Goal: Task Accomplishment & Management: Complete application form

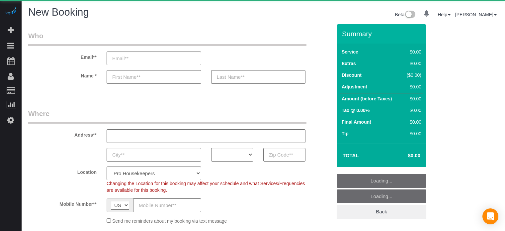
select select "4"
select select "number:9"
select select "object:1220"
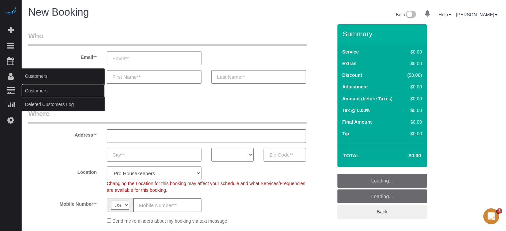
click at [31, 89] on link "Customers" at bounding box center [63, 90] width 83 height 13
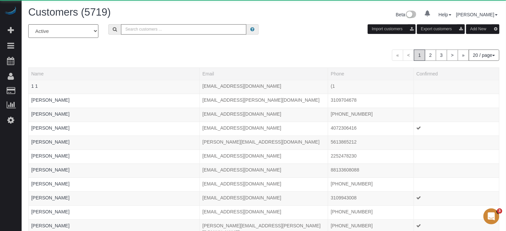
click at [191, 30] on input "text" at bounding box center [183, 29] width 125 height 10
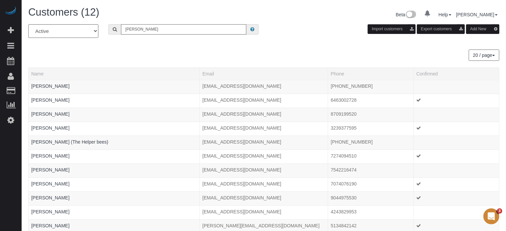
type input "Howard Shirley"
click at [168, 30] on input "Howard Shirley" at bounding box center [183, 29] width 125 height 10
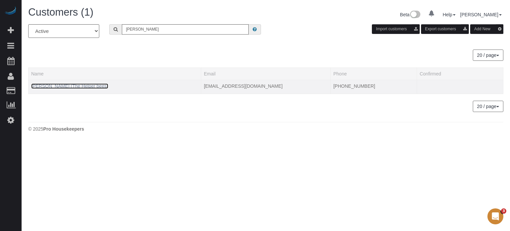
click at [60, 84] on link "Howard Shirley (The Helper bees)" at bounding box center [69, 85] width 77 height 5
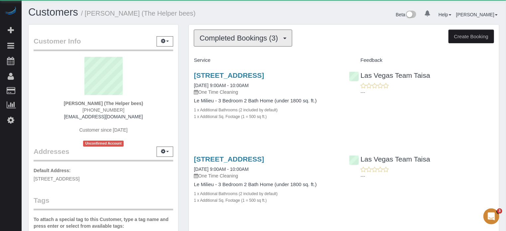
click at [239, 38] on span "Completed Bookings (3)" at bounding box center [240, 38] width 82 height 8
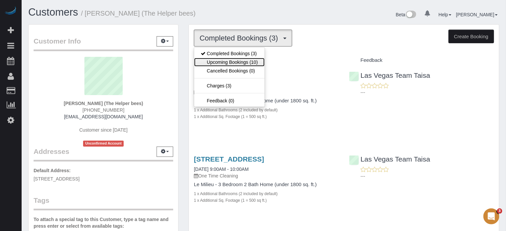
click at [238, 63] on link "Upcoming Bookings (10)" at bounding box center [229, 62] width 70 height 9
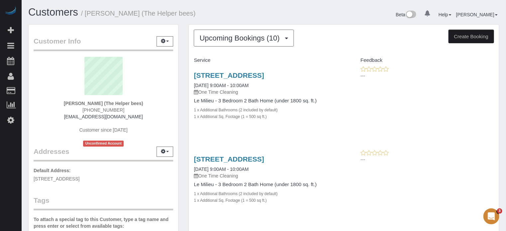
click at [231, 131] on div "11017 Bandol Pl, Las Vegas, NV 89141 10/01/2025 9:00AM - 10:00AM One Time Clean…" at bounding box center [266, 99] width 155 height 67
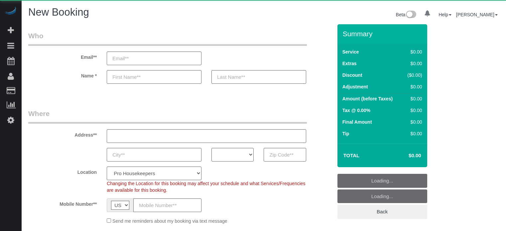
select select "number:9"
select select "object:1220"
select select "4"
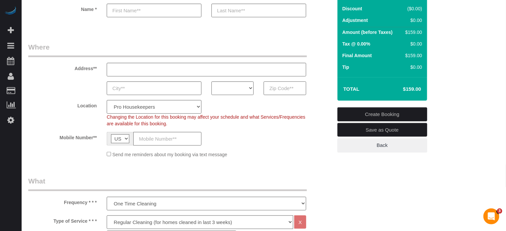
click at [283, 87] on input "text" at bounding box center [284, 88] width 42 height 14
paste input "60089"
type input "60089"
click at [238, 93] on select "AK AL AR AZ CA CO CT DC DE FL GA HI IA ID IL IN KS KY LA MA MD ME MI MN MO MS M…" at bounding box center [232, 88] width 42 height 14
select select "IL"
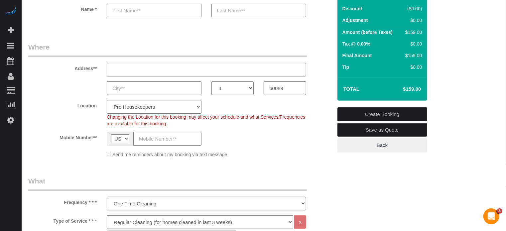
click at [211, 81] on select "AK AL AR AZ CA CO CT DC DE FL GA HI IA ID IL IN KS KY LA MA MD ME MI MN MO MS M…" at bounding box center [232, 88] width 42 height 14
click at [187, 107] on select "Pro Housekeepers Atlanta Austin Boston Chicago Cincinnati Clearwater Denver Ft …" at bounding box center [154, 107] width 95 height 14
select select "11"
click at [107, 100] on select "Pro Housekeepers Atlanta Austin Boston Chicago Cincinnati Clearwater Denver Ft …" at bounding box center [154, 107] width 95 height 14
select select "object:1229"
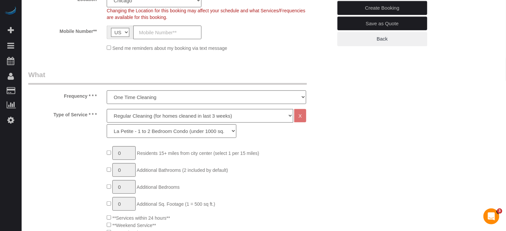
scroll to position [199, 0]
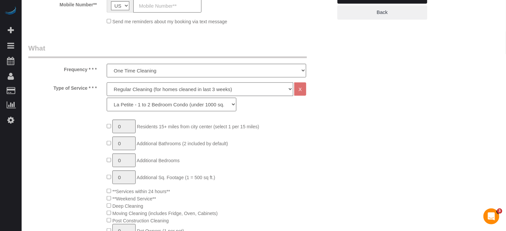
click at [138, 83] on select "Deep Cleaning (for homes that have not been cleaned in 3+ weeks) Spruce Regular…" at bounding box center [200, 89] width 186 height 14
click at [137, 95] on select "Deep Cleaning (for homes that have not been cleaned in 3+ weeks) Spruce Regular…" at bounding box center [200, 89] width 186 height 14
select select "5"
click at [107, 82] on select "Deep Cleaning (for homes that have not been cleaned in 3+ weeks) Spruce Regular…" at bounding box center [200, 89] width 186 height 14
click at [136, 106] on select "La Petite - 1 to 2 Bedroom Condo (under 1000 sq. ft.) La Petite II - 2 Bedroom …" at bounding box center [172, 105] width 130 height 14
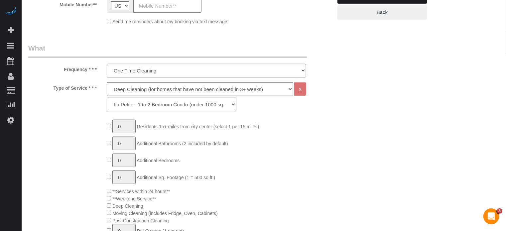
select select "94"
click at [107, 98] on select "La Petite - 1 to 2 Bedroom Condo (under 1000 sq. ft.) La Petite II - 2 Bedroom …" at bounding box center [172, 105] width 130 height 14
type input "1"
click at [128, 127] on input "1" at bounding box center [123, 127] width 23 height 14
type input "2"
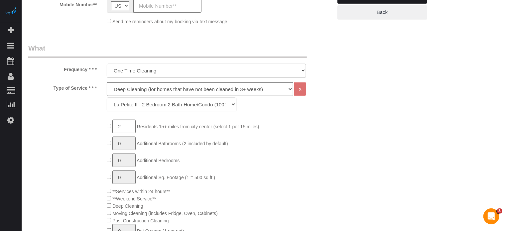
type input "1"
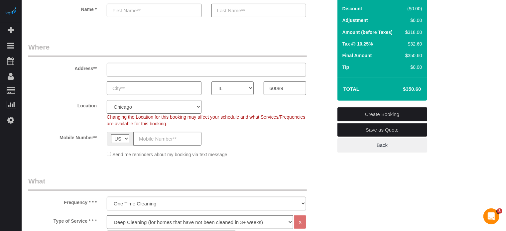
scroll to position [66, 0]
click at [329, 109] on div "Location Pro Housekeepers Atlanta Austin Boston Chicago Cincinnati Clearwater D…" at bounding box center [180, 113] width 314 height 27
click at [320, 114] on div "Location Pro Housekeepers Atlanta Austin Boston Chicago Cincinnati Clearwater D…" at bounding box center [180, 113] width 314 height 27
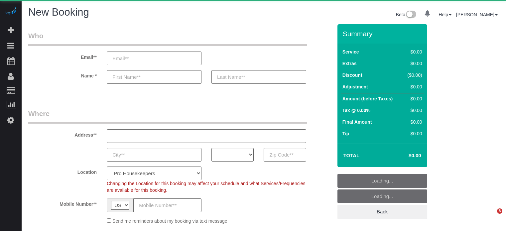
select select "number:9"
select select "4"
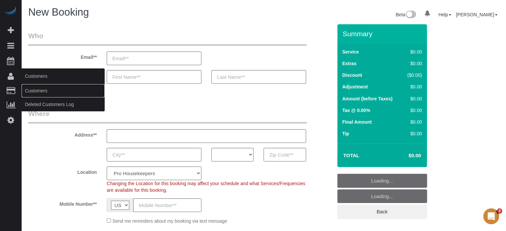
click at [35, 91] on link "Customers" at bounding box center [63, 90] width 83 height 13
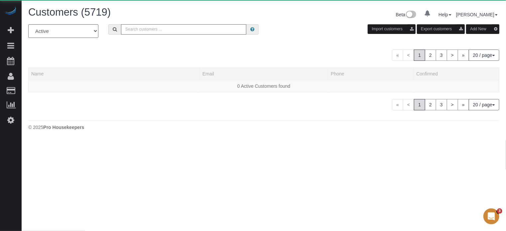
click at [173, 33] on input "text" at bounding box center [183, 29] width 125 height 10
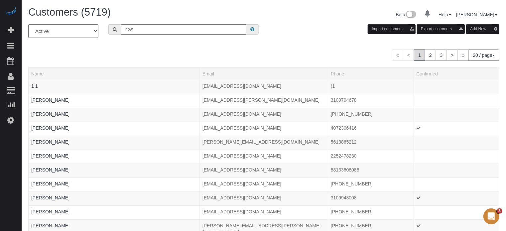
type input "[PERSON_NAME]"
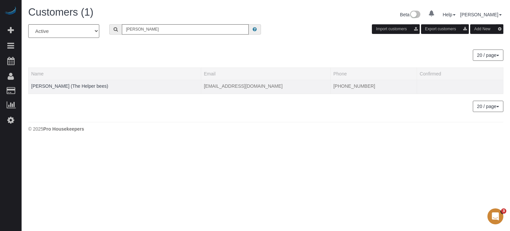
click at [66, 88] on td "[PERSON_NAME] (The Helper bees)" at bounding box center [115, 87] width 173 height 14
click at [66, 85] on link "[PERSON_NAME] (The Helper bees)" at bounding box center [69, 85] width 77 height 5
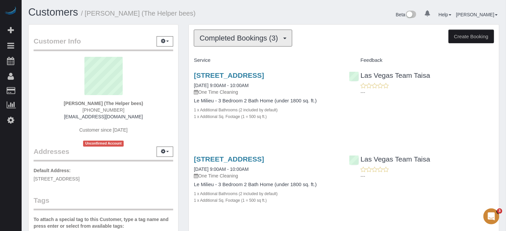
scroll to position [33, 0]
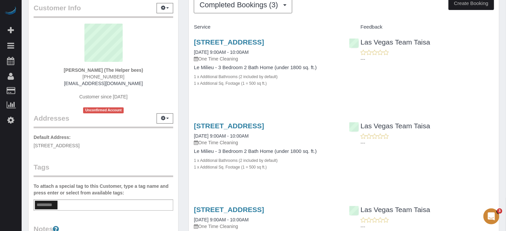
click at [79, 146] on span "[STREET_ADDRESS]" at bounding box center [57, 145] width 46 height 5
copy span "89141"
click at [79, 147] on span "[STREET_ADDRESS]" at bounding box center [57, 145] width 46 height 5
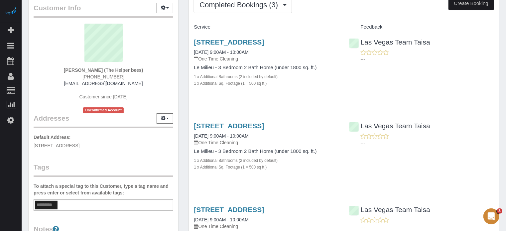
click at [79, 147] on span "[STREET_ADDRESS]" at bounding box center [57, 145] width 46 height 5
click at [79, 147] on span "11017 Bandol PL, Las Vegas, NV 89141" at bounding box center [57, 145] width 46 height 5
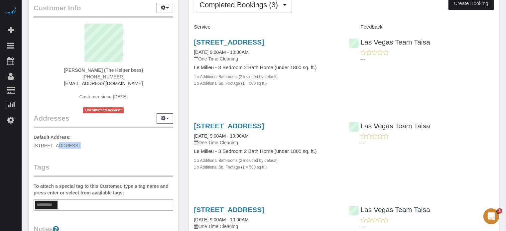
copy div "11017 Bandol PL, Las Vegas, NV 89141"
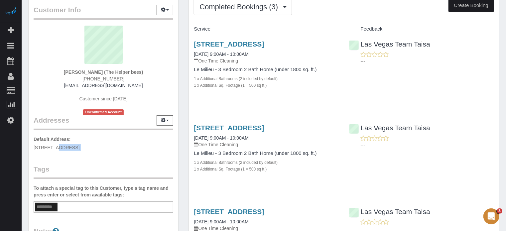
scroll to position [0, 0]
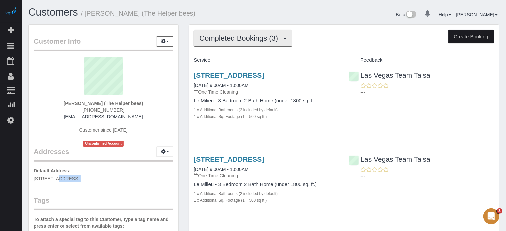
drag, startPoint x: 223, startPoint y: 36, endPoint x: 224, endPoint y: 41, distance: 4.8
click at [223, 36] on span "Completed Bookings (3)" at bounding box center [240, 38] width 82 height 8
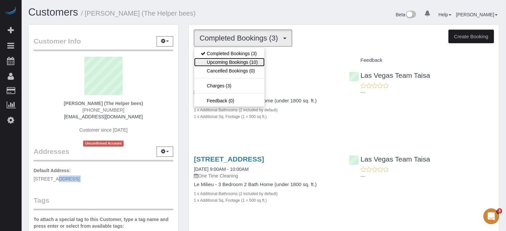
click at [230, 60] on link "Upcoming Bookings (10)" at bounding box center [229, 62] width 70 height 9
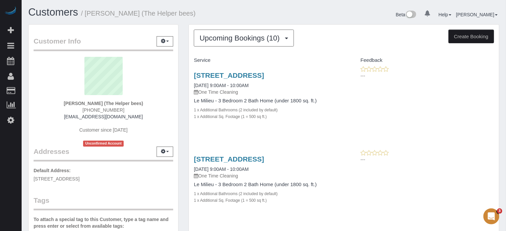
click at [182, 72] on div "Customer Info Edit Contact Info Send Message Email Preferences Special Sales Ta…" at bounding box center [103, 188] width 160 height 328
drag, startPoint x: 186, startPoint y: 73, endPoint x: 333, endPoint y: 117, distance: 152.9
drag, startPoint x: 193, startPoint y: 75, endPoint x: 295, endPoint y: 117, distance: 110.0
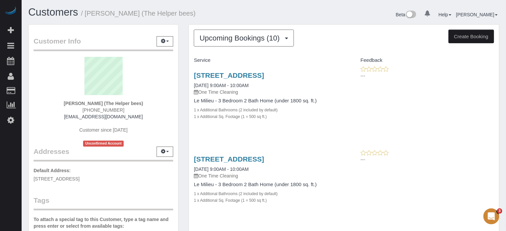
click at [295, 117] on div "1 x Additional Sq. Footage (1 = 500 sq ft.)" at bounding box center [266, 116] width 145 height 7
drag, startPoint x: 293, startPoint y: 119, endPoint x: 189, endPoint y: 74, distance: 113.4
click at [189, 75] on div "11017 Bandol Pl, Las Vegas, NV 89141 10/01/2025 9:00AM - 10:00AM One Time Clean…" at bounding box center [266, 99] width 155 height 67
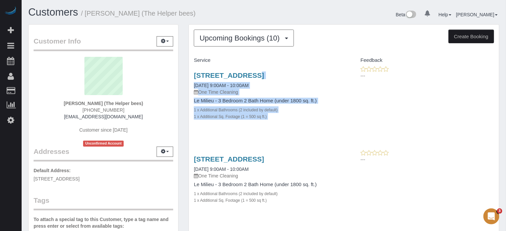
drag, startPoint x: 188, startPoint y: 73, endPoint x: 282, endPoint y: 124, distance: 106.9
click at [282, 124] on div "11017 Bandol Pl, Las Vegas, NV 89141 10/01/2025 9:00AM - 10:00AM One Time Clean…" at bounding box center [266, 99] width 155 height 67
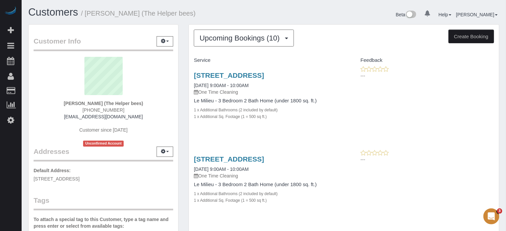
drag, startPoint x: 279, startPoint y: 120, endPoint x: 186, endPoint y: 73, distance: 104.4
drag, startPoint x: 187, startPoint y: 73, endPoint x: 280, endPoint y: 114, distance: 102.3
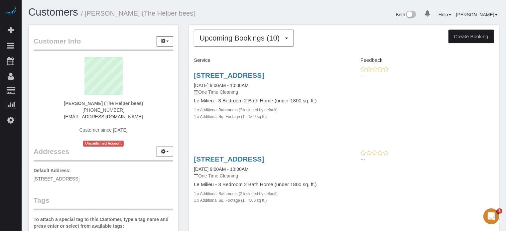
click at [281, 115] on div "1 x Additional Sq. Footage (1 = 500 sq ft.)" at bounding box center [266, 116] width 145 height 7
click at [281, 117] on div "1 x Additional Sq. Footage (1 = 500 sq ft.)" at bounding box center [266, 116] width 145 height 7
click at [281, 119] on div "1 x Additional Sq. Footage (1 = 500 sq ft.)" at bounding box center [266, 116] width 145 height 7
drag, startPoint x: 279, startPoint y: 119, endPoint x: 192, endPoint y: 77, distance: 96.9
click at [192, 77] on div "11017 Bandol Pl, Las Vegas, NV 89141 10/01/2025 9:00AM - 10:00AM One Time Clean…" at bounding box center [266, 99] width 155 height 67
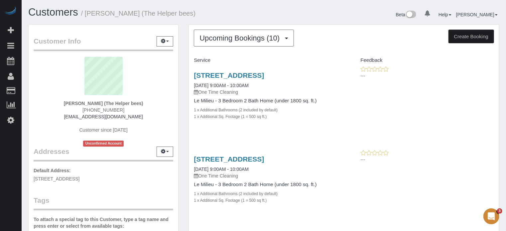
drag, startPoint x: 187, startPoint y: 71, endPoint x: 289, endPoint y: 126, distance: 115.0
click at [289, 126] on div "11017 Bandol Pl, Las Vegas, NV 89141 10/01/2025 9:00AM - 10:00AM One Time Clean…" at bounding box center [266, 99] width 155 height 67
drag, startPoint x: 282, startPoint y: 120, endPoint x: 179, endPoint y: 77, distance: 111.7
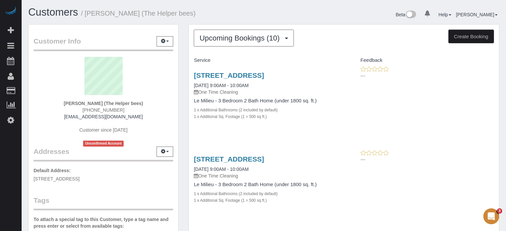
click at [191, 69] on div "11017 Bandol Pl, Las Vegas, NV 89141 10/01/2025 9:00AM - 10:00AM One Time Clean…" at bounding box center [266, 99] width 155 height 67
drag, startPoint x: 188, startPoint y: 73, endPoint x: 280, endPoint y: 120, distance: 104.1
click at [280, 120] on div "11017 Bandol Pl, Las Vegas, NV 89141 10/01/2025 9:00AM - 10:00AM One Time Clean…" at bounding box center [266, 99] width 155 height 67
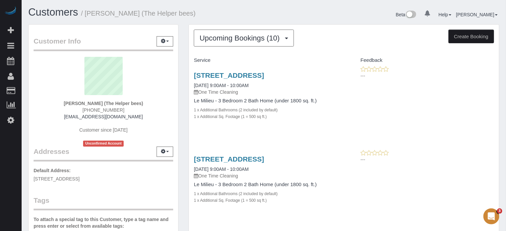
drag, startPoint x: 281, startPoint y: 121, endPoint x: 189, endPoint y: 76, distance: 101.9
click at [189, 76] on div "11017 Bandol Pl, Las Vegas, NV 89141 10/01/2025 9:00AM - 10:00AM One Time Clean…" at bounding box center [266, 99] width 155 height 67
click at [189, 75] on div "11017 Bandol Pl, Las Vegas, NV 89141 10/01/2025 9:00AM - 10:00AM One Time Clean…" at bounding box center [266, 99] width 155 height 67
drag, startPoint x: 189, startPoint y: 74, endPoint x: 287, endPoint y: 118, distance: 107.5
click at [287, 118] on div "11017 Bandol Pl, Las Vegas, NV 89141 10/01/2025 9:00AM - 10:00AM One Time Clean…" at bounding box center [266, 99] width 155 height 67
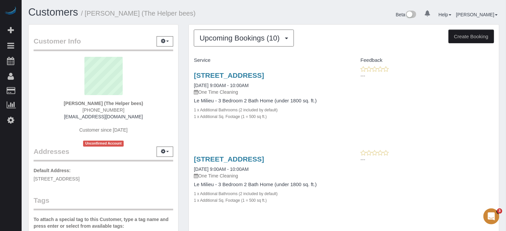
click at [287, 118] on div "1 x Additional Sq. Footage (1 = 500 sq ft.)" at bounding box center [266, 116] width 145 height 7
drag, startPoint x: 286, startPoint y: 118, endPoint x: 177, endPoint y: 76, distance: 116.4
click at [183, 77] on div "Customer Info Edit Contact Info Send Message Email Preferences Special Sales Ta…" at bounding box center [103, 188] width 160 height 328
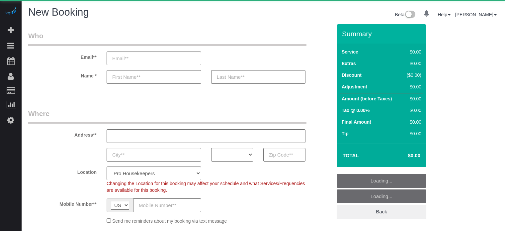
select select "number:9"
select select "object:640"
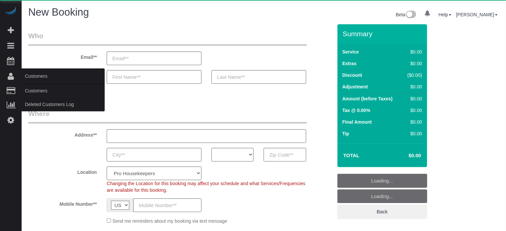
select select "4"
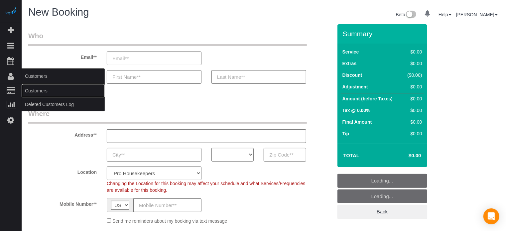
click at [36, 90] on link "Customers" at bounding box center [63, 90] width 83 height 13
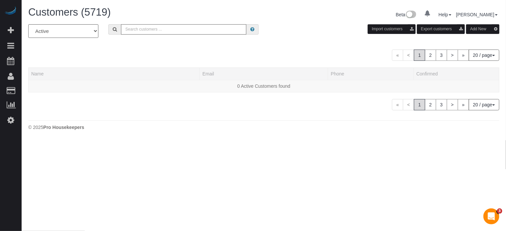
click at [138, 25] on input "text" at bounding box center [183, 29] width 125 height 10
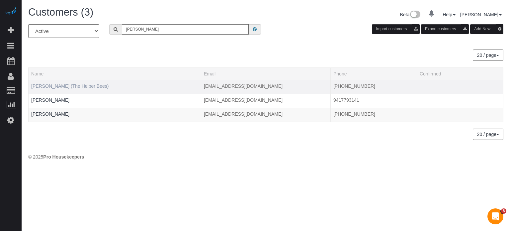
type input "[PERSON_NAME]"
click at [51, 88] on link "[PERSON_NAME] (The Helper Bees)" at bounding box center [69, 85] width 77 height 5
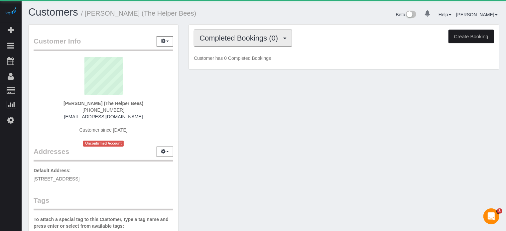
click at [219, 37] on span "Completed Bookings (0)" at bounding box center [240, 38] width 82 height 8
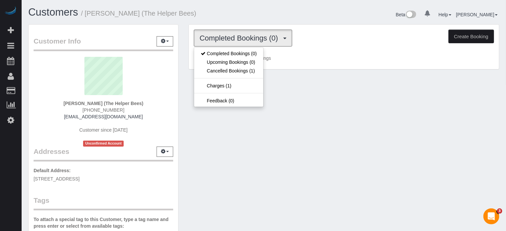
click at [185, 95] on div "Customer Info Edit Contact Info Send Message Email Preferences Special Sales Ta…" at bounding box center [263, 188] width 481 height 328
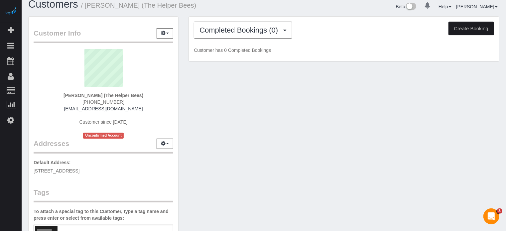
scroll to position [33, 0]
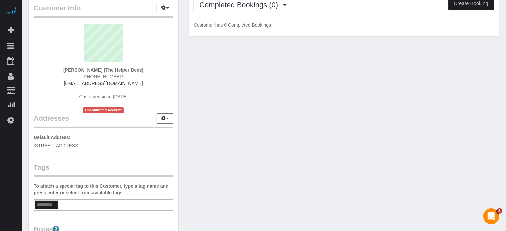
click at [79, 146] on span "[STREET_ADDRESS]" at bounding box center [57, 145] width 46 height 5
click at [79, 147] on span "[STREET_ADDRESS]" at bounding box center [57, 145] width 46 height 5
click at [79, 146] on span "[STREET_ADDRESS]" at bounding box center [57, 145] width 46 height 5
copy div "[STREET_ADDRESS]"
